Goal: Information Seeking & Learning: Understand process/instructions

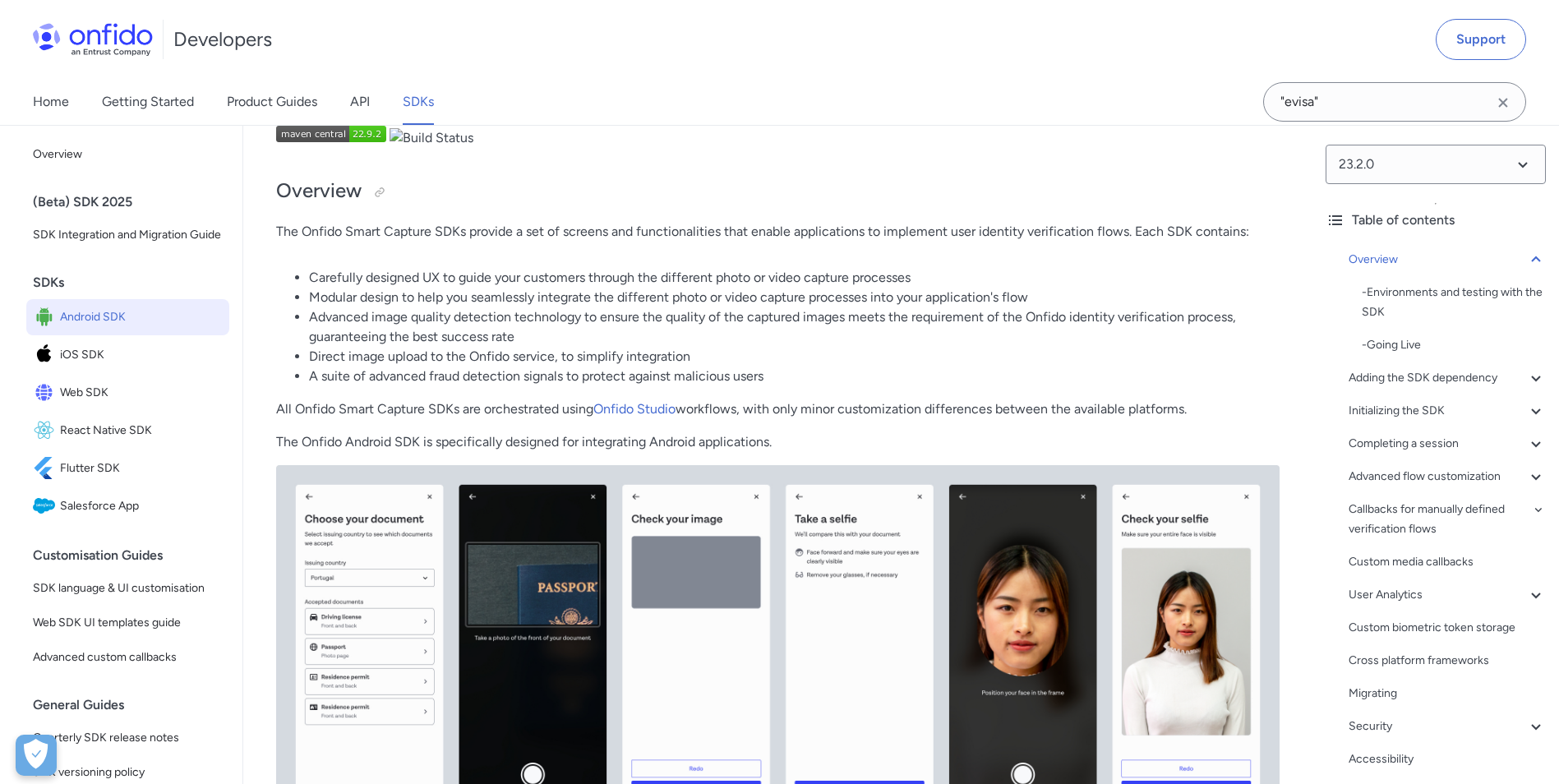
scroll to position [82, 0]
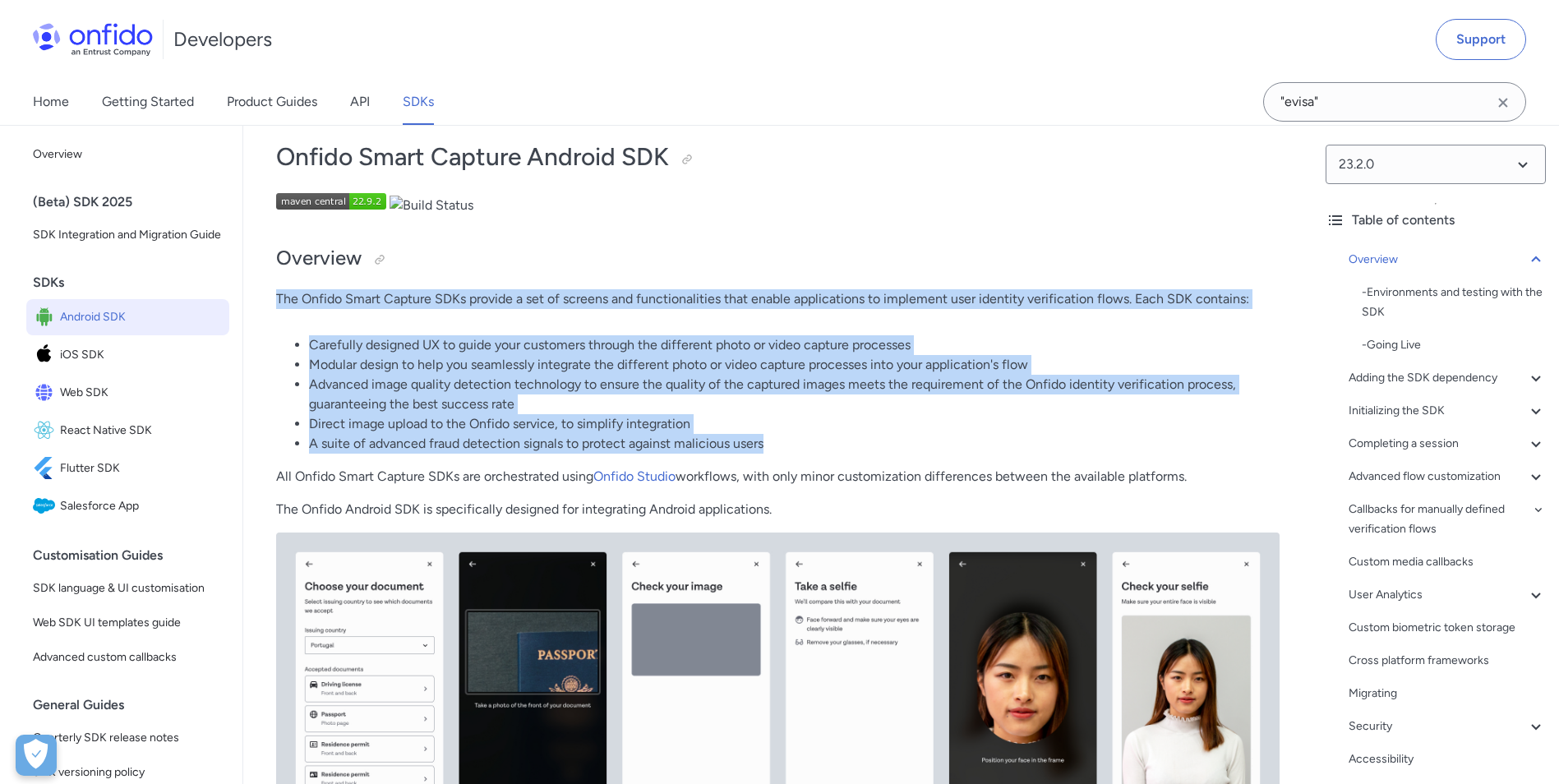
drag, startPoint x: 276, startPoint y: 296, endPoint x: 1089, endPoint y: 454, distance: 828.2
drag, startPoint x: 1089, startPoint y: 454, endPoint x: 967, endPoint y: 452, distance: 122.0
click at [967, 452] on li "A suite of advanced fraud detection signals to protect against malicious users" at bounding box center [793, 444] width 970 height 20
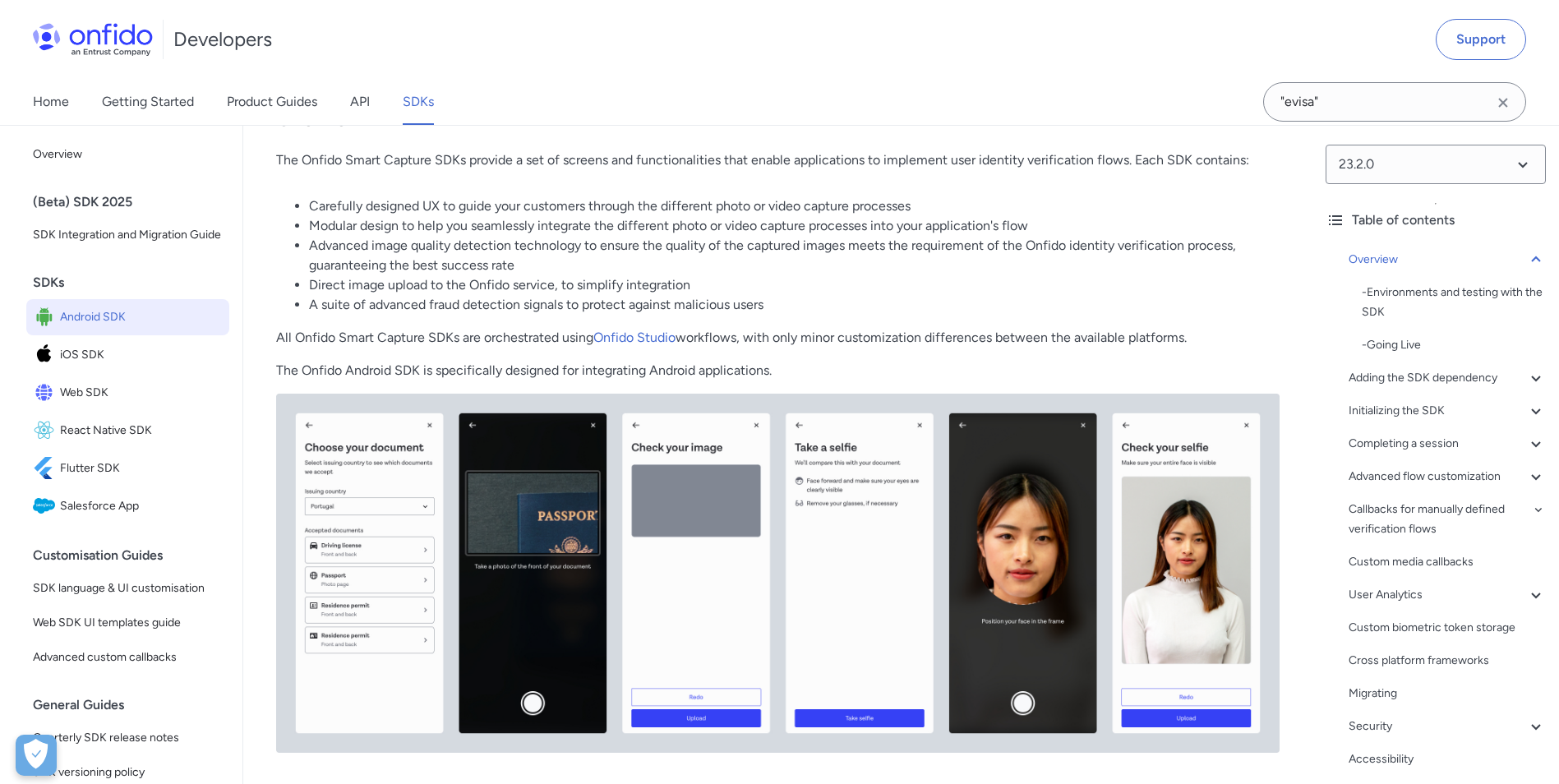
scroll to position [246, 0]
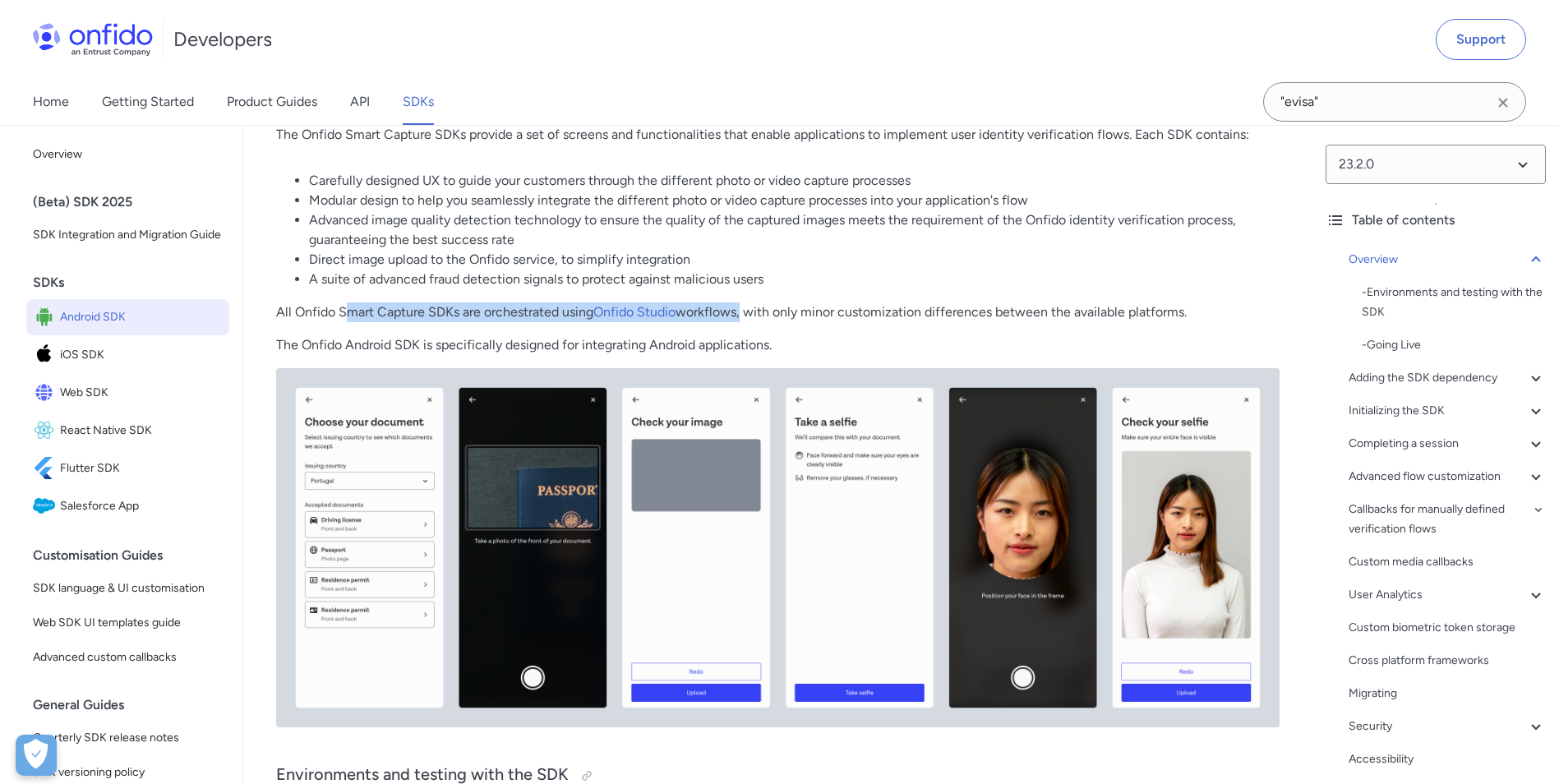
drag, startPoint x: 347, startPoint y: 312, endPoint x: 746, endPoint y: 318, distance: 399.0
click at [746, 318] on p "All Onfido Smart Capture SDKs are orchestrated using Onfido Studio workflows, w…" at bounding box center [777, 312] width 1003 height 20
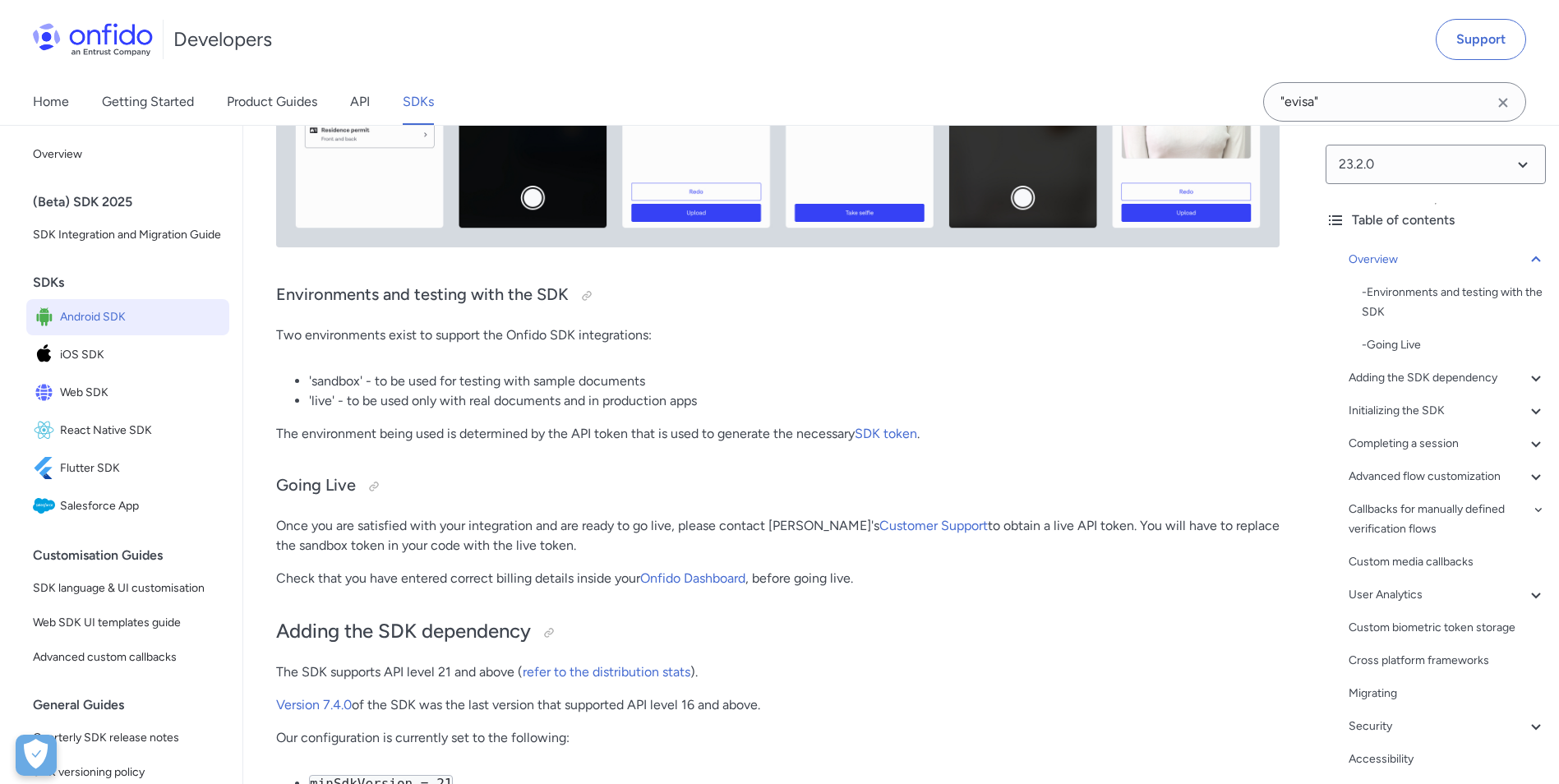
scroll to position [739, 0]
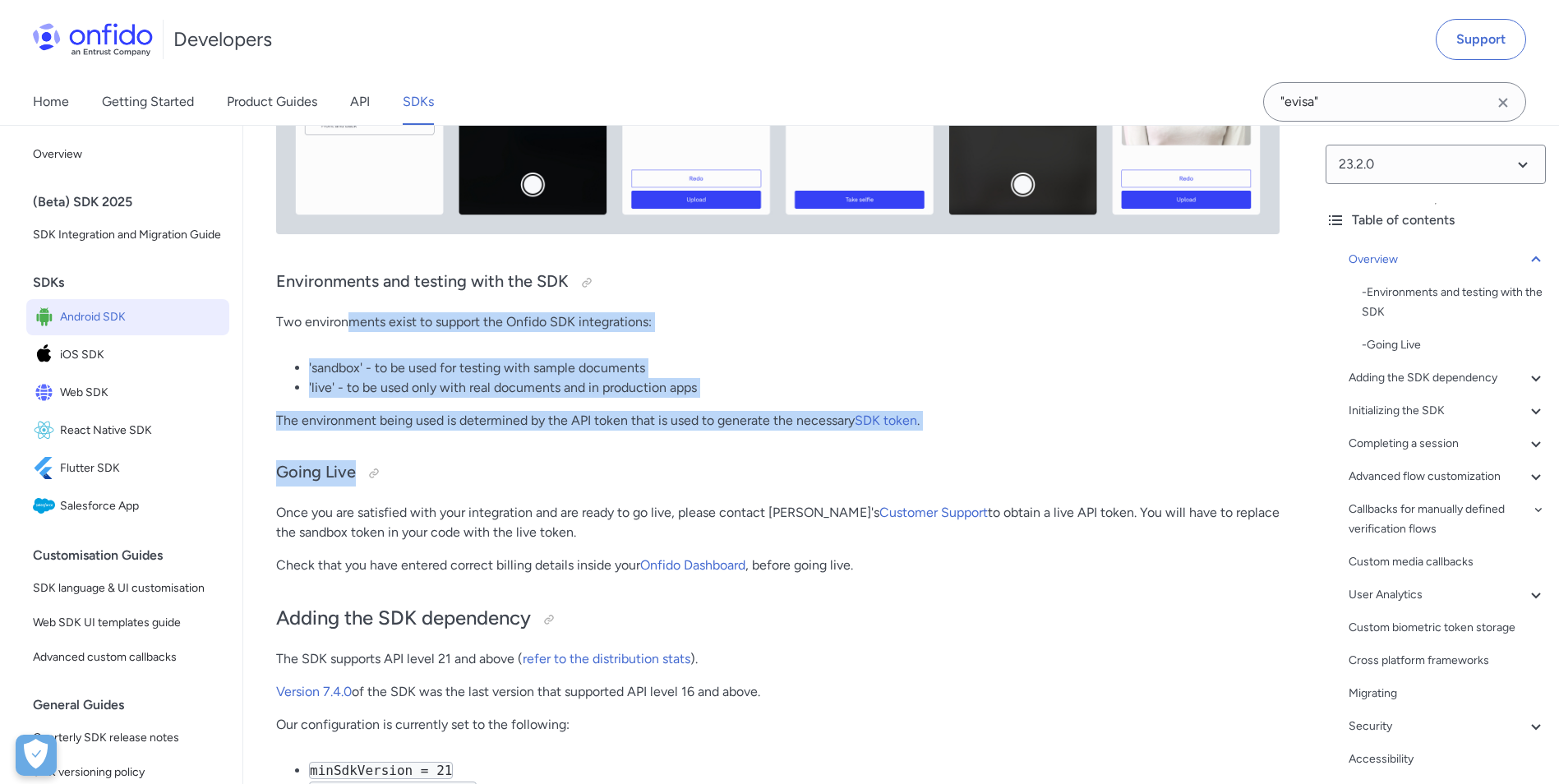
drag, startPoint x: 348, startPoint y: 324, endPoint x: 829, endPoint y: 454, distance: 498.3
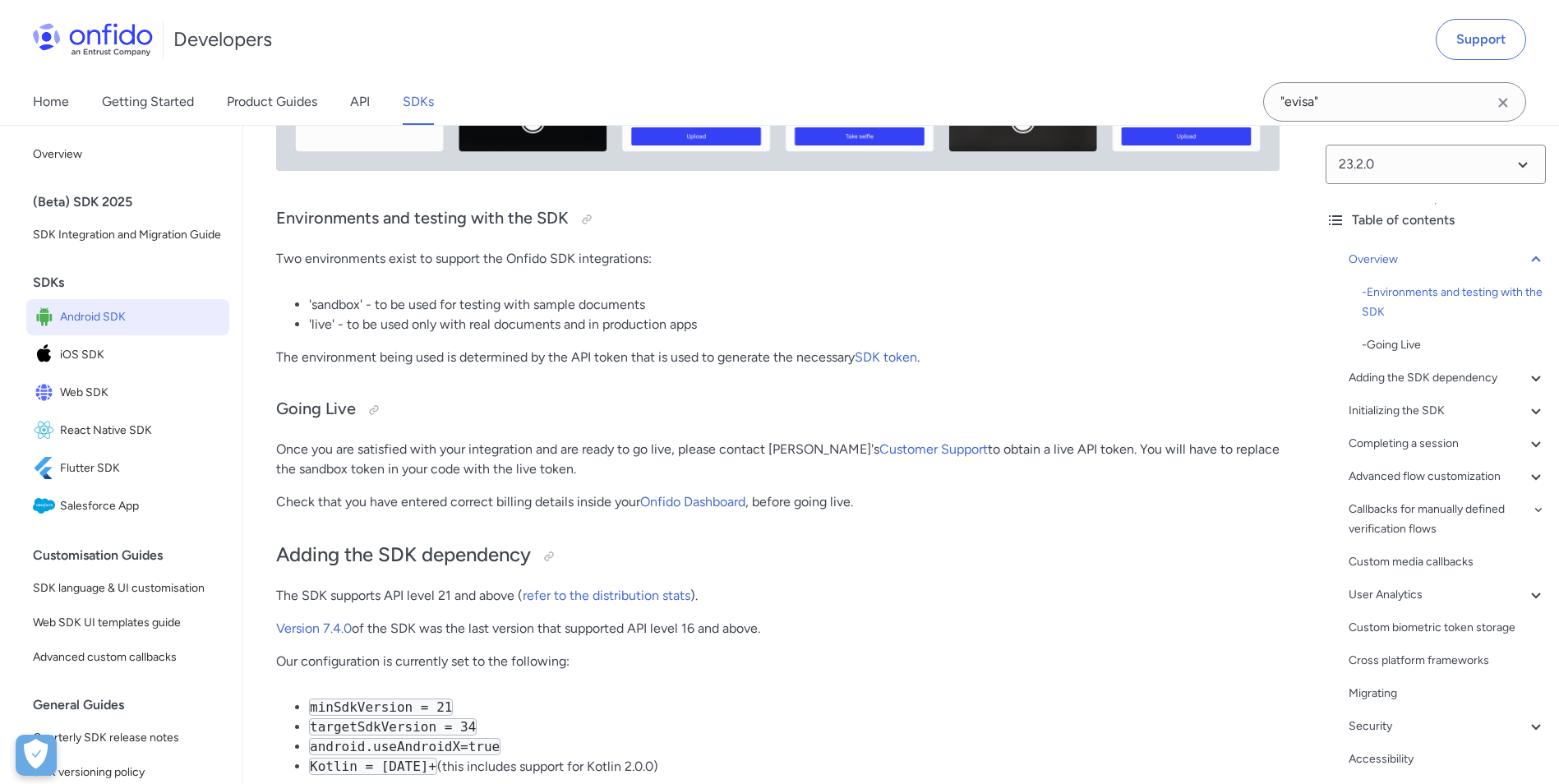
scroll to position [904, 0]
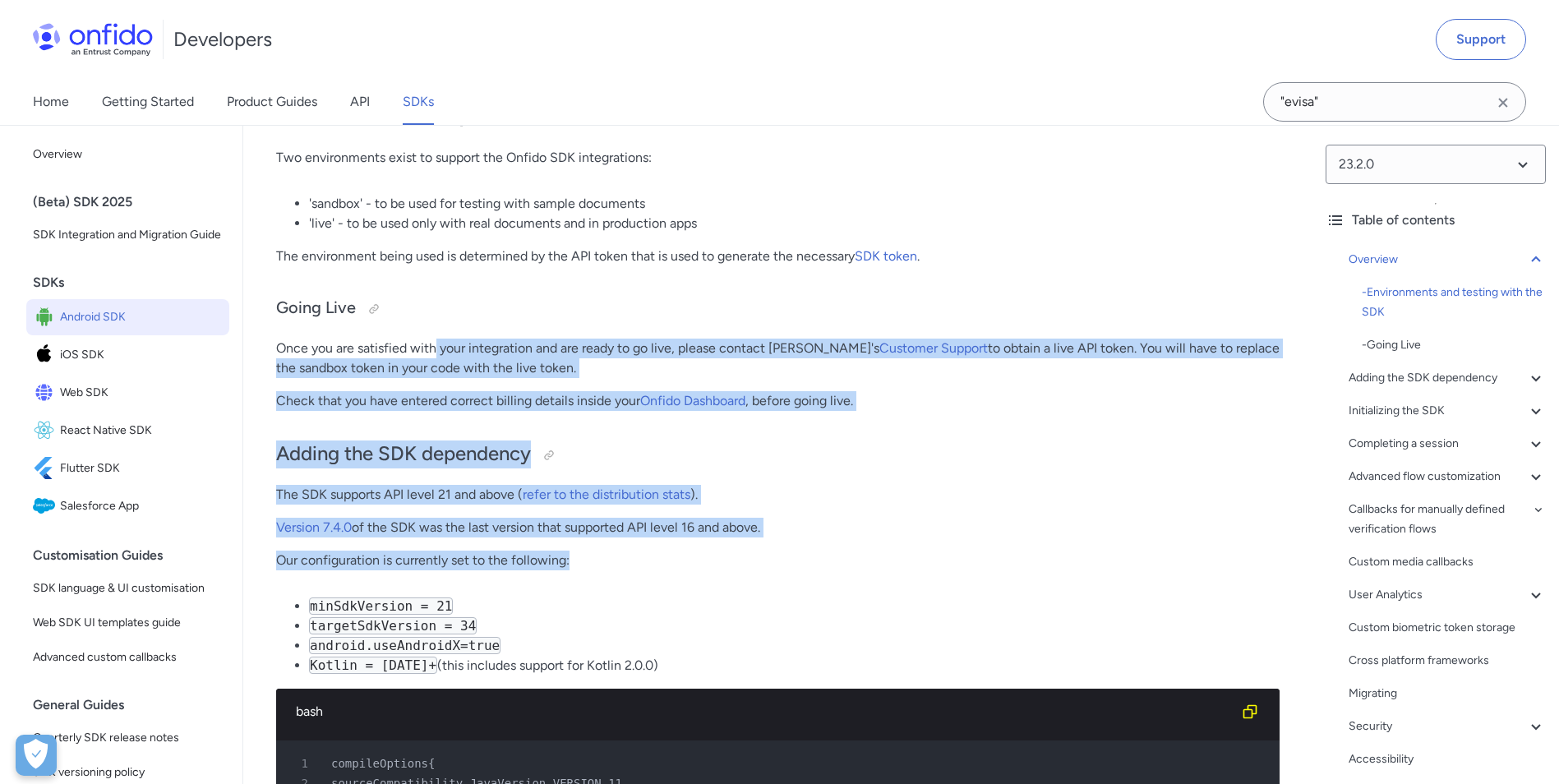
drag, startPoint x: 434, startPoint y: 353, endPoint x: 901, endPoint y: 550, distance: 506.9
click at [901, 550] on p "Our configuration is currently set to the following:" at bounding box center [777, 561] width 1003 height 20
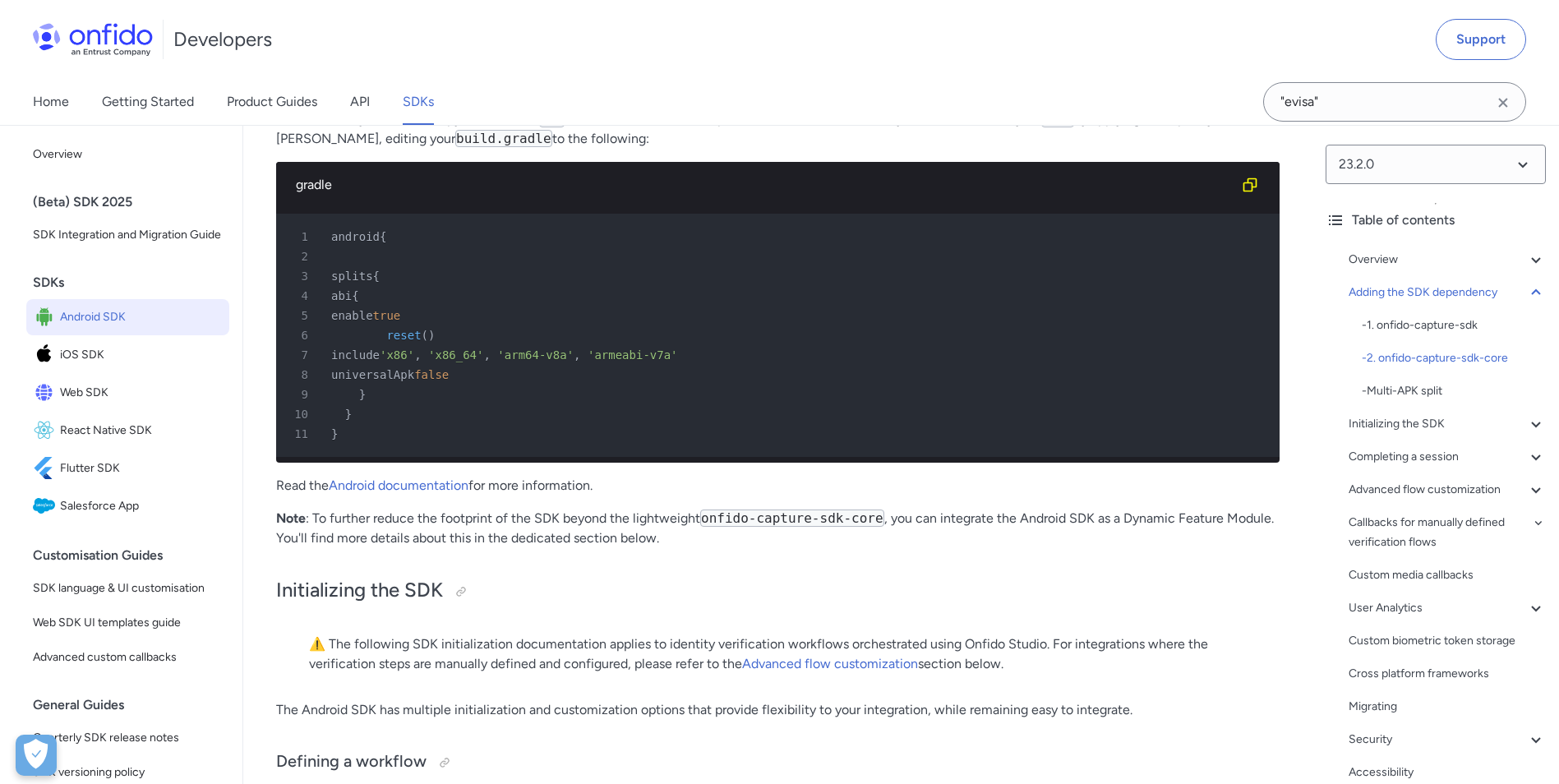
scroll to position [3533, 0]
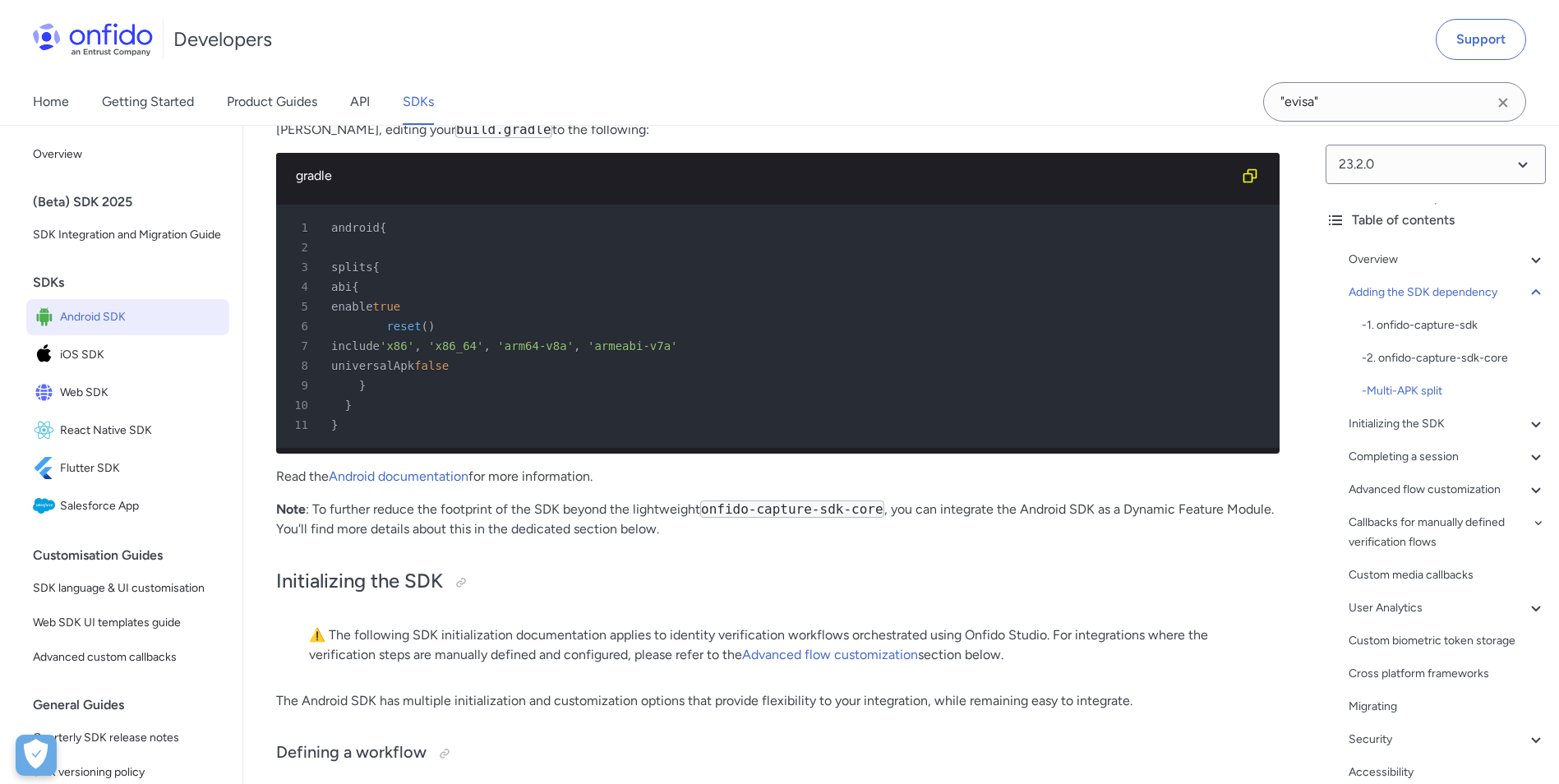
click at [459, 665] on p "⚠️ The following SDK initialization documentation applies to identity verificat…" at bounding box center [778, 645] width 938 height 39
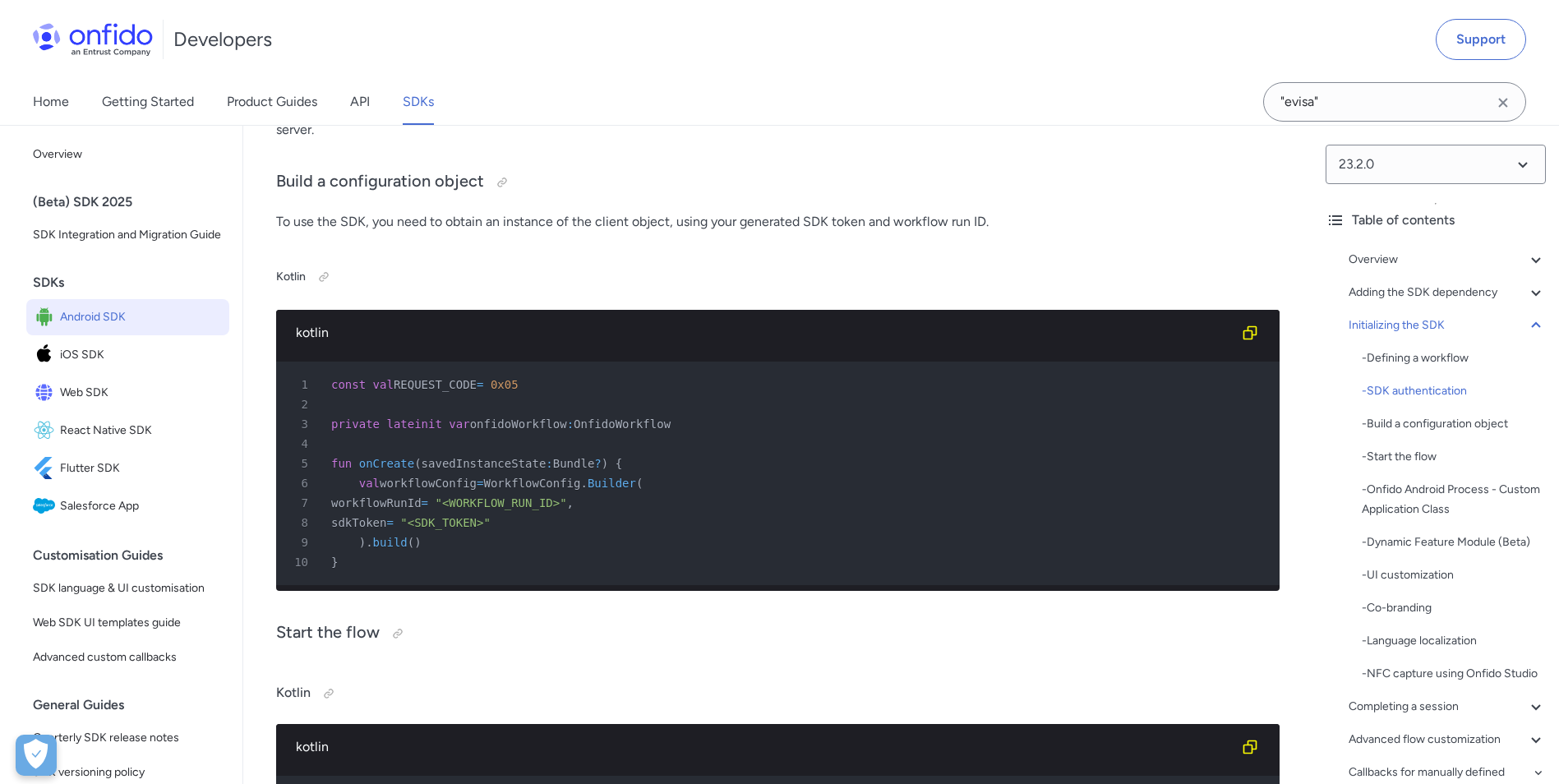
scroll to position [4848, 0]
